Goal: Find specific page/section: Find specific page/section

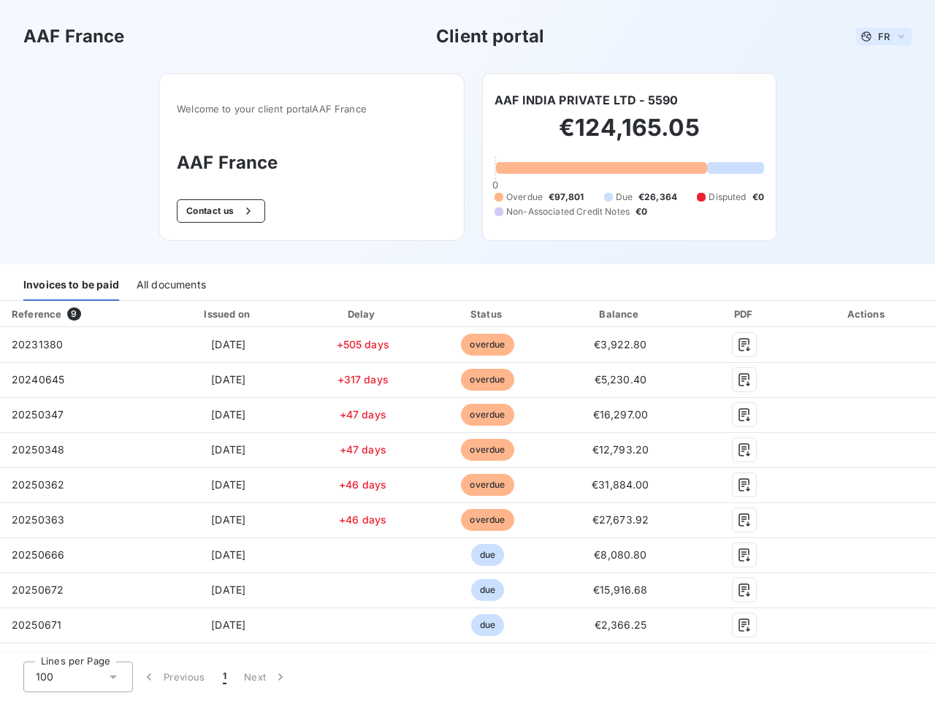
click at [878, 37] on span "FR" at bounding box center [884, 37] width 12 height 12
click at [213, 211] on button "Contact us" at bounding box center [221, 210] width 88 height 23
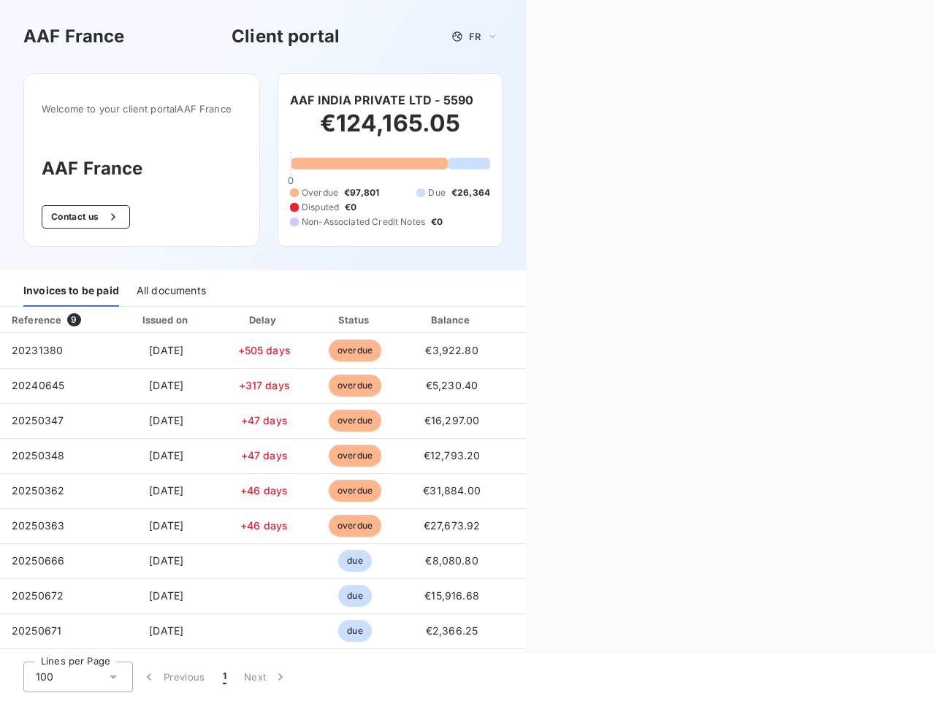
click at [580, 100] on div "Contact us Fill out the form below, and a member of our team will get back to y…" at bounding box center [730, 350] width 409 height 701
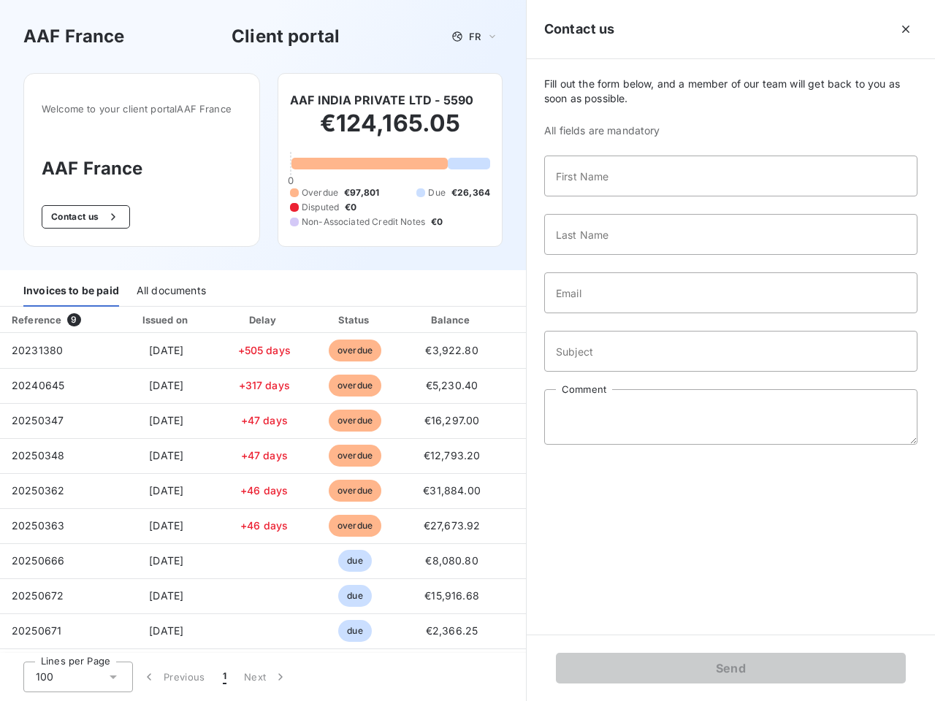
click at [71, 286] on div "Invoices to be paid" at bounding box center [71, 291] width 96 height 31
click at [170, 286] on div "All documents" at bounding box center [171, 291] width 69 height 31
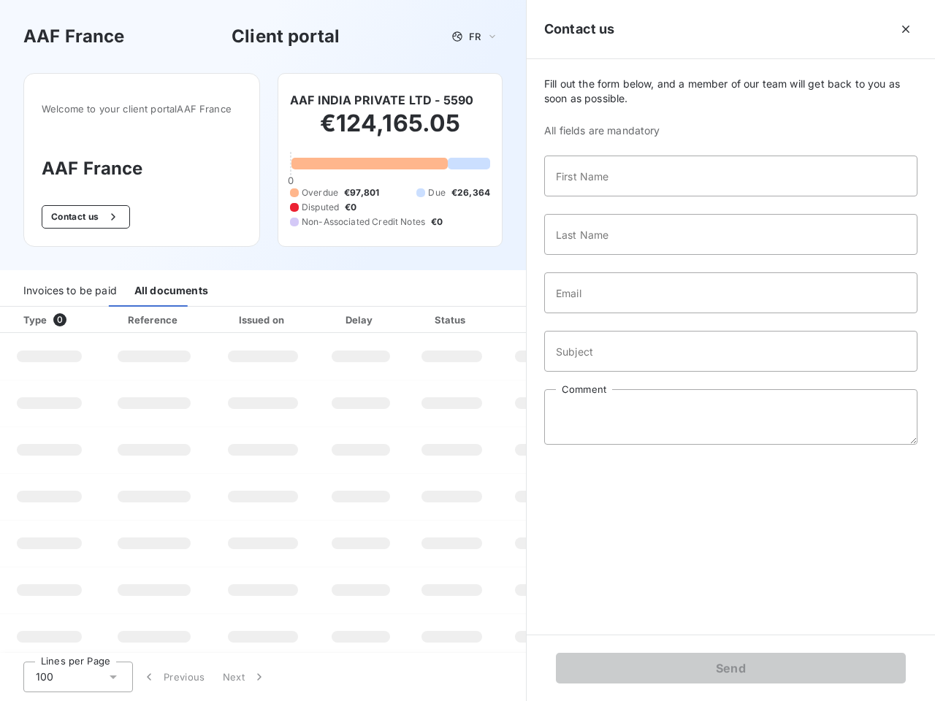
click at [76, 314] on div "Type 0" at bounding box center [55, 320] width 81 height 15
click at [225, 314] on div "Issued on" at bounding box center [263, 320] width 101 height 15
click at [357, 314] on div "Delay" at bounding box center [360, 320] width 83 height 15
click at [481, 314] on div at bounding box center [488, 320] width 15 height 15
click at [611, 314] on div "Fill out the form below, and a member of our team will get back to you as soon …" at bounding box center [731, 346] width 408 height 575
